Goal: Find specific page/section: Find specific page/section

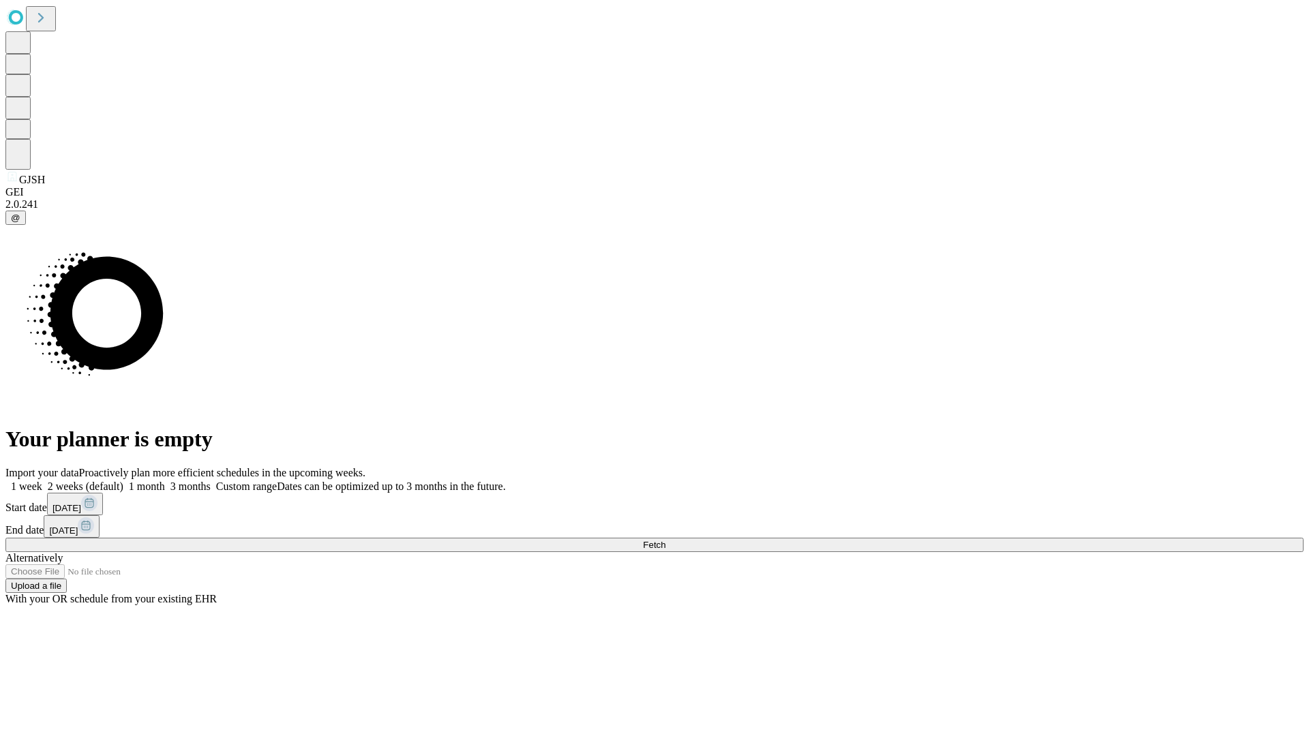
click at [665, 540] on span "Fetch" at bounding box center [654, 545] width 22 height 10
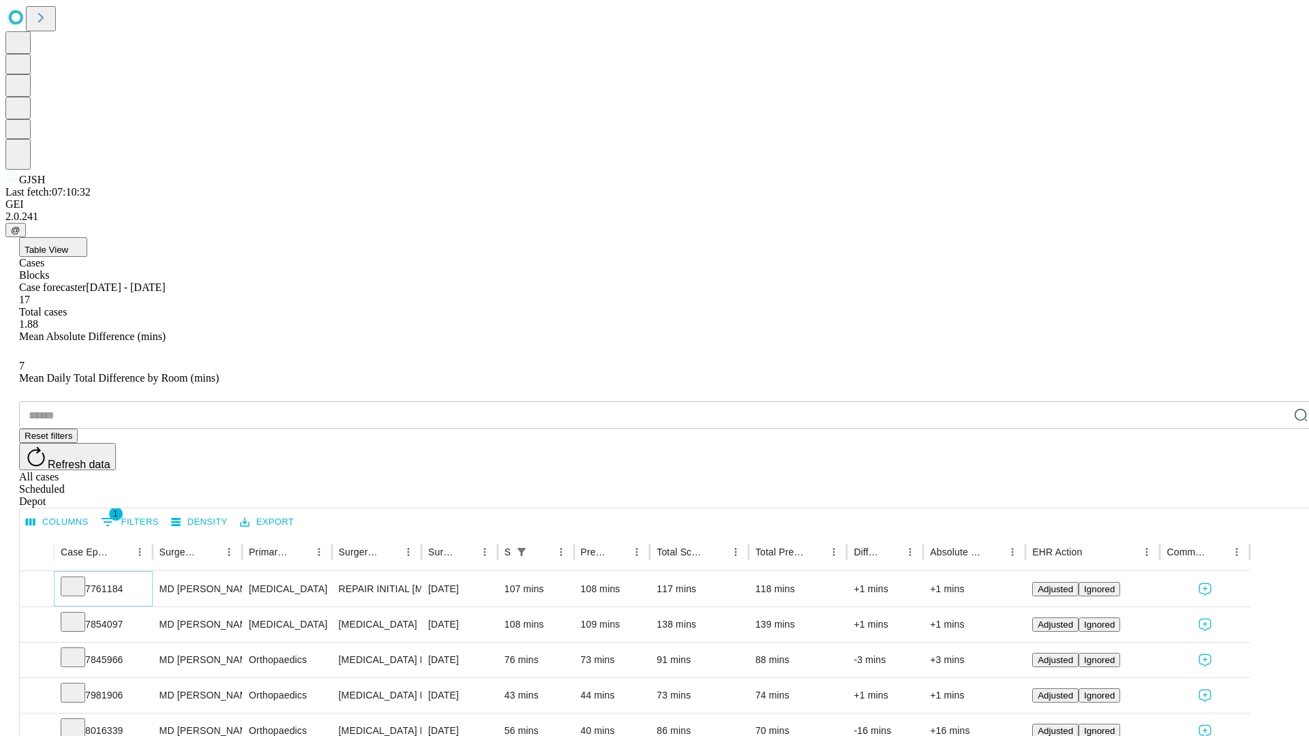
click at [80, 579] on icon at bounding box center [73, 586] width 14 height 14
